Goal: Check status: Check status

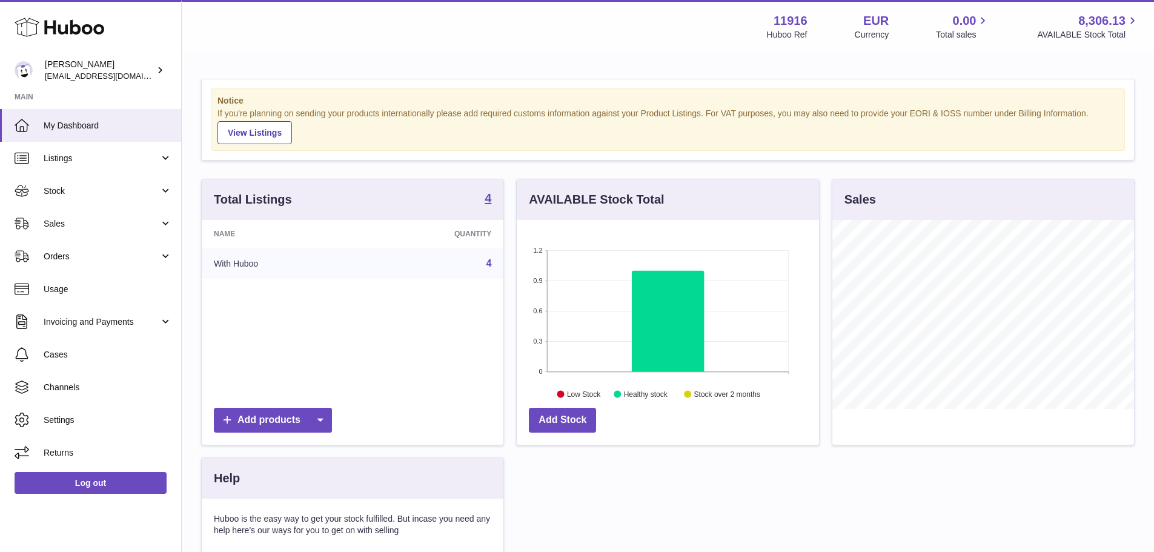
scroll to position [189, 302]
click at [93, 196] on span "Stock" at bounding box center [102, 191] width 116 height 12
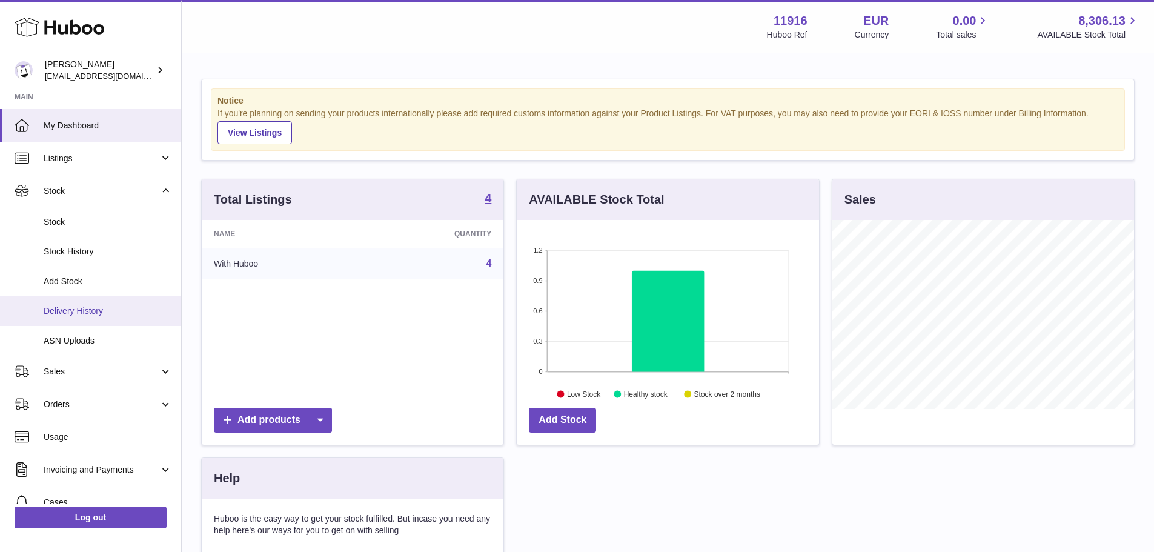
click at [107, 304] on link "Delivery History" at bounding box center [90, 311] width 181 height 30
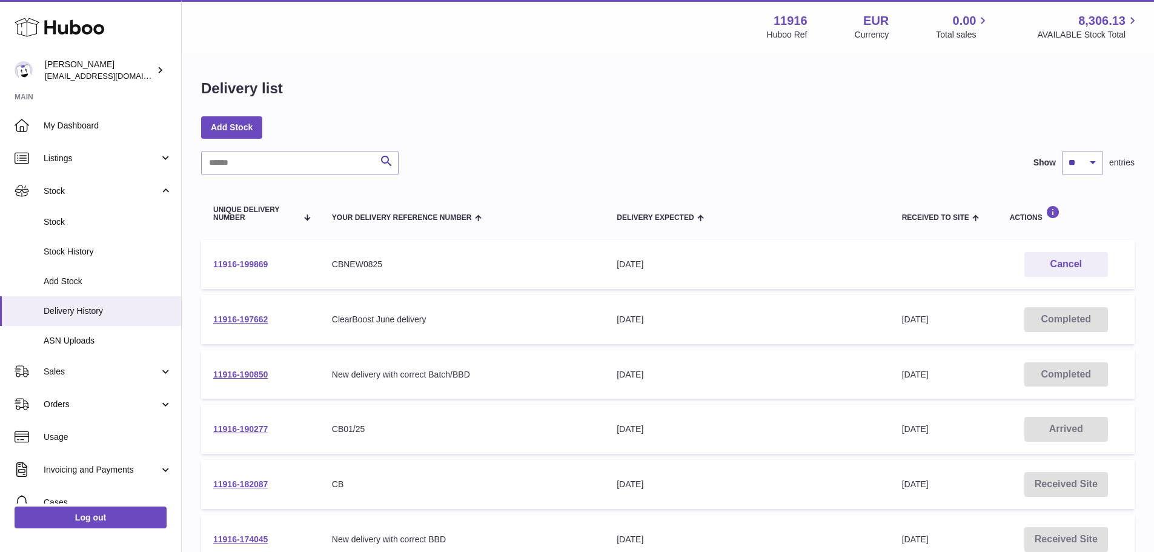
click at [237, 266] on link "11916-199869" at bounding box center [240, 264] width 55 height 10
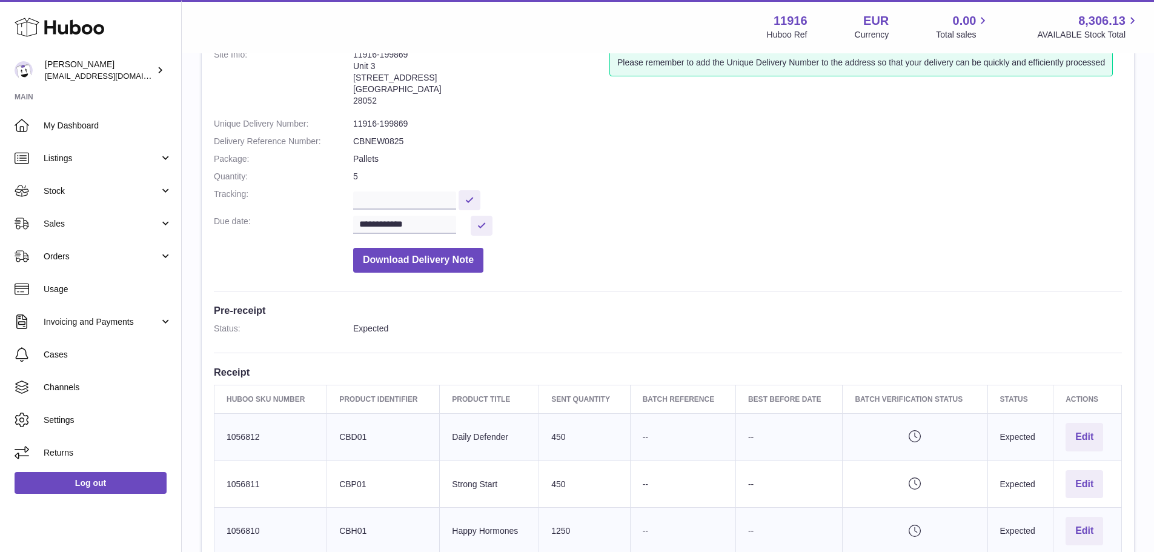
scroll to position [121, 0]
